Goal: Navigation & Orientation: Find specific page/section

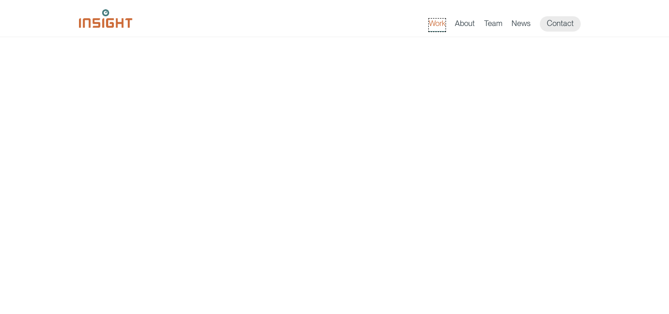
click at [440, 22] on link "Work" at bounding box center [437, 25] width 17 height 13
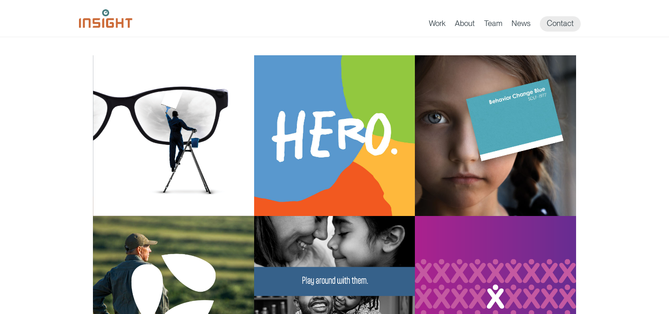
scroll to position [77, 0]
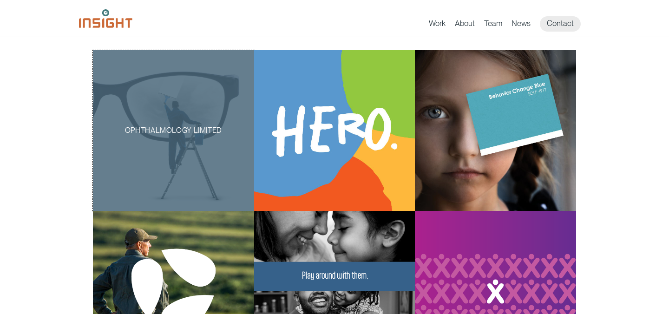
click at [164, 131] on p "Ophthalmology Limited" at bounding box center [173, 131] width 132 height 12
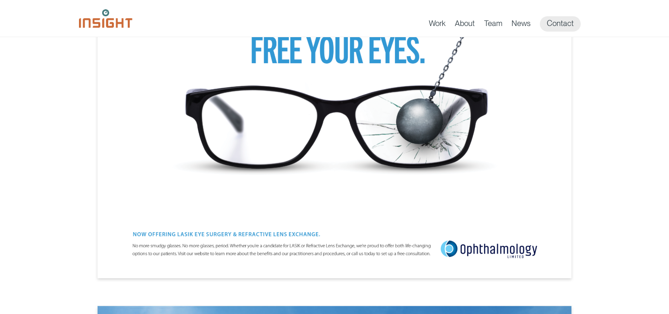
scroll to position [1698, 0]
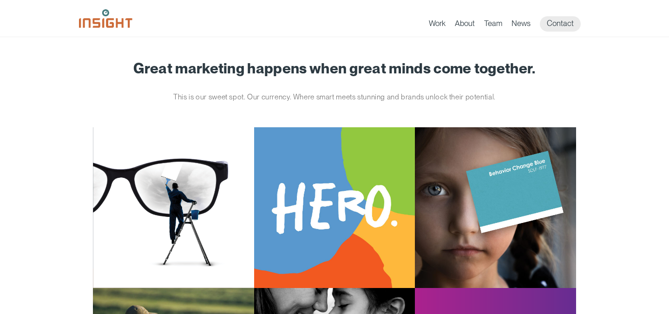
click at [97, 20] on img at bounding box center [105, 18] width 53 height 19
